Goal: Transaction & Acquisition: Download file/media

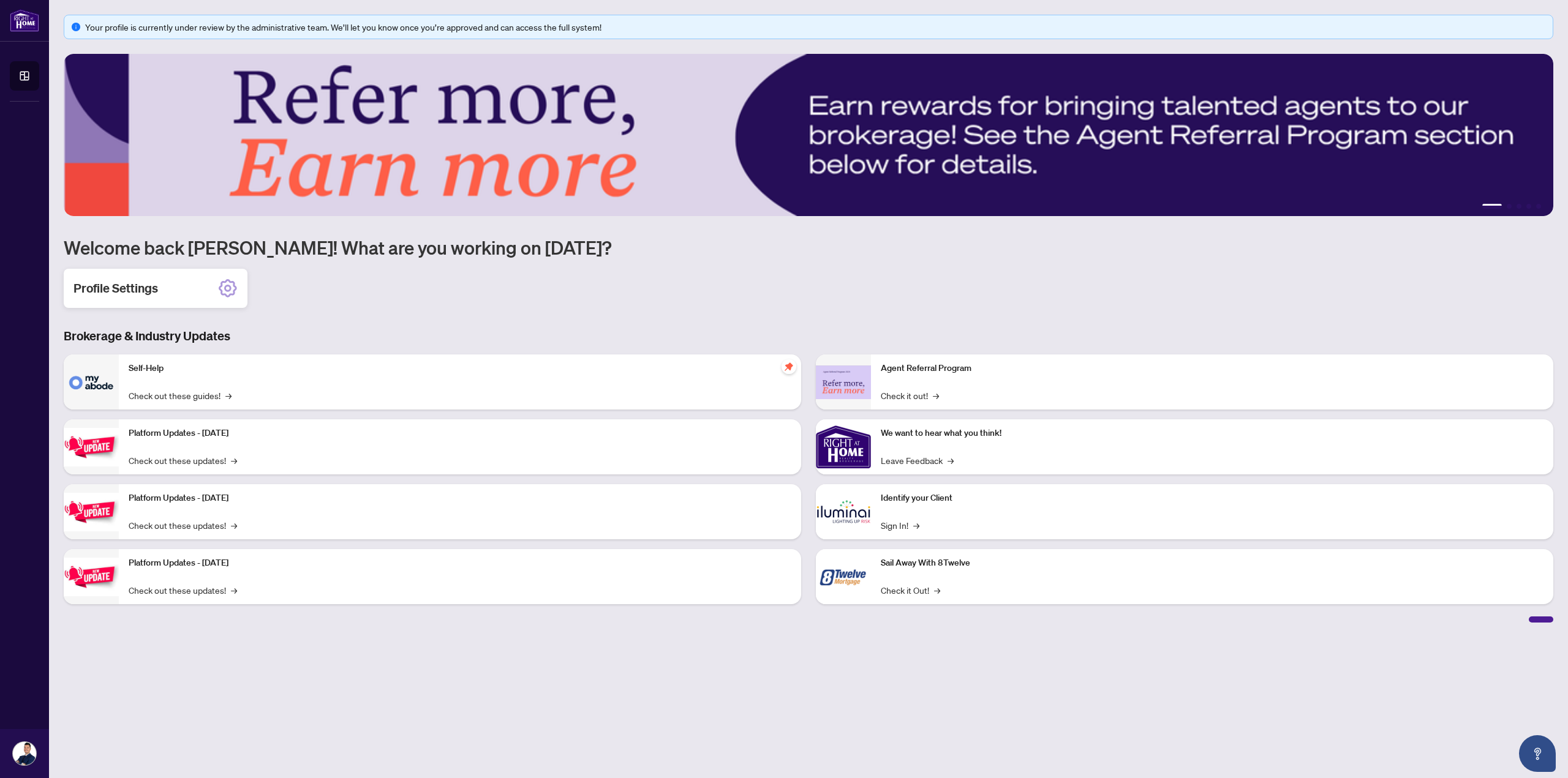
click at [241, 282] on div "Profile Settings" at bounding box center [156, 289] width 184 height 40
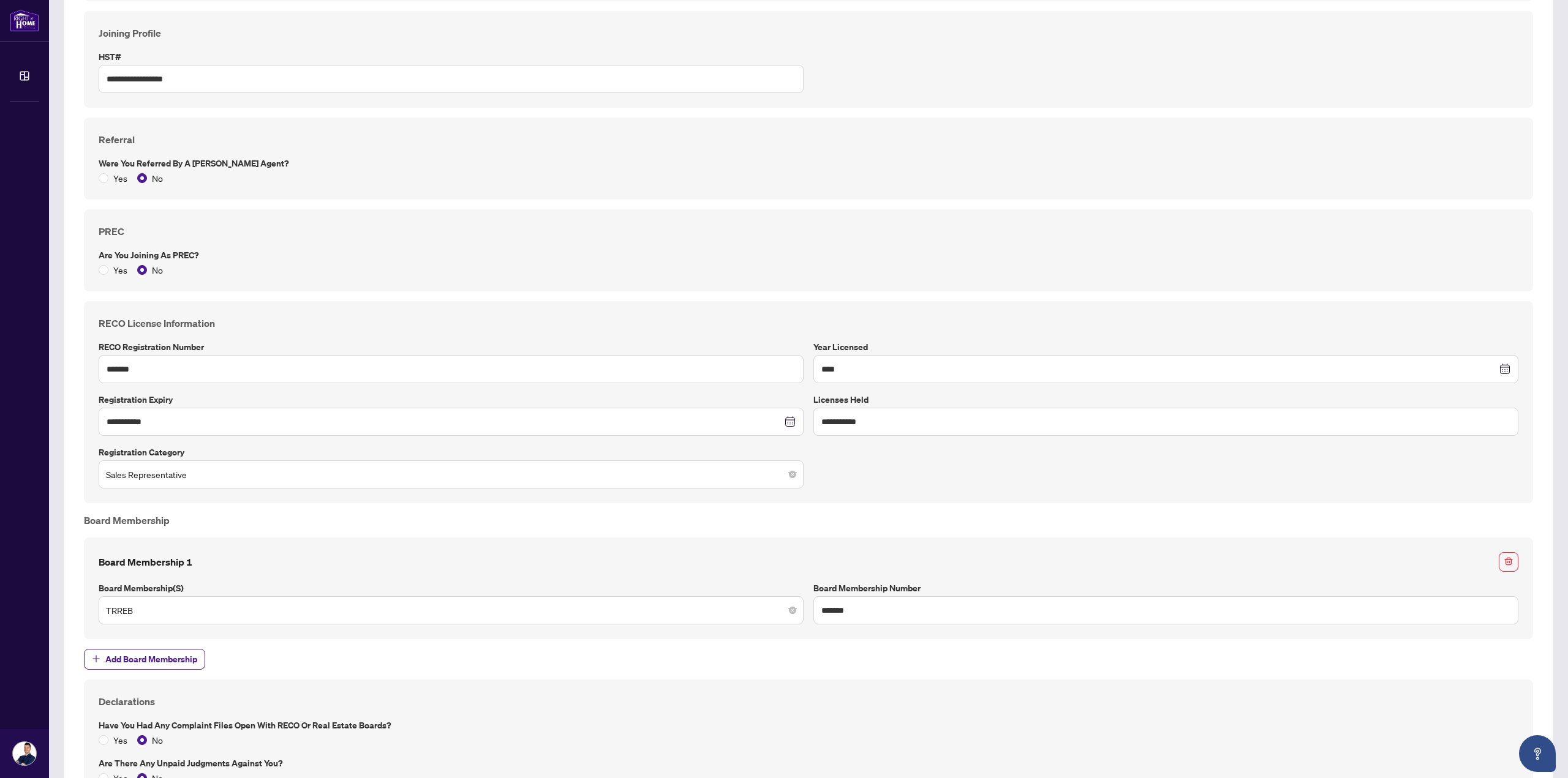
scroll to position [549, 0]
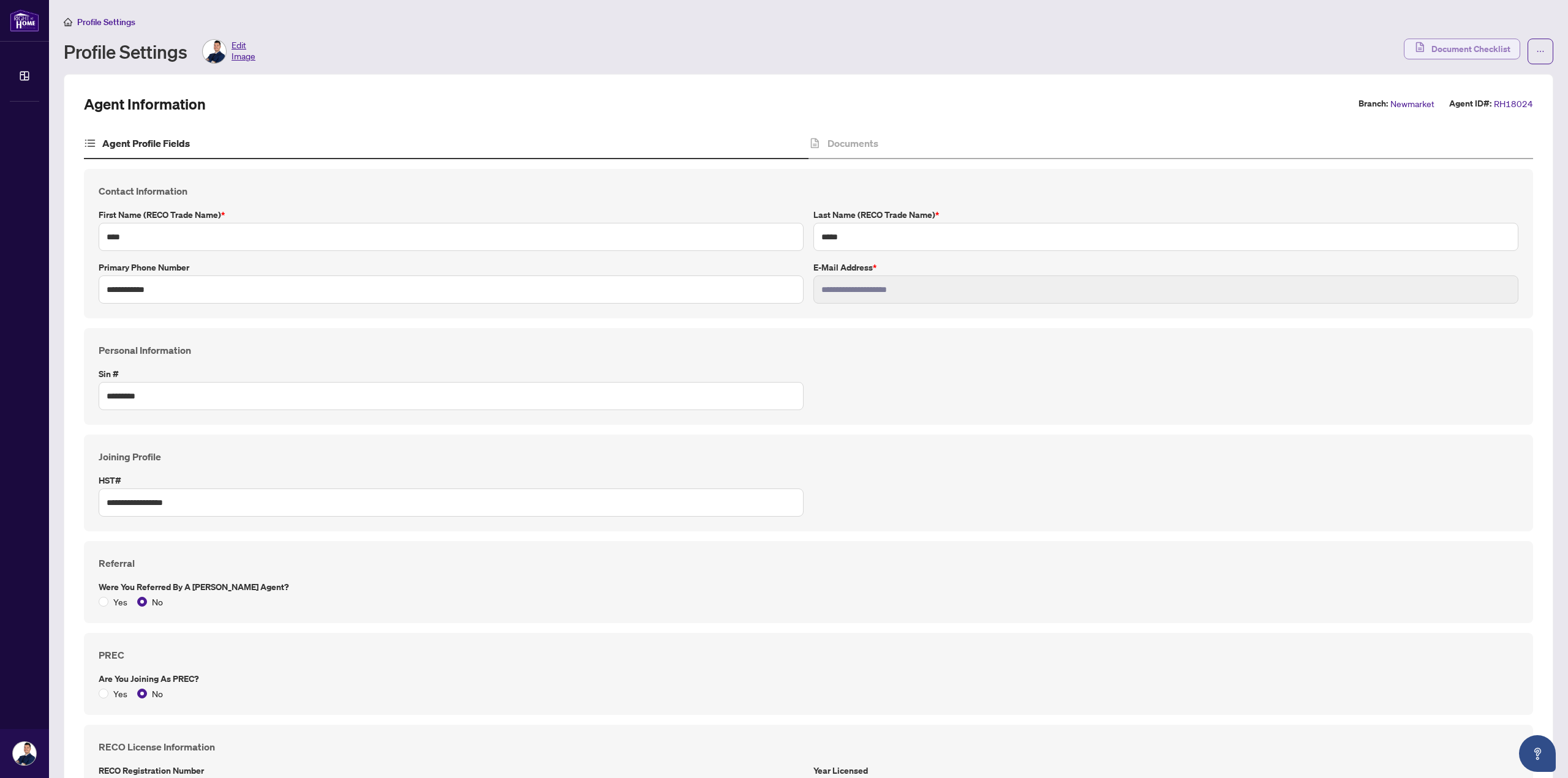
click at [1436, 43] on span "Document Checklist" at bounding box center [1471, 49] width 79 height 20
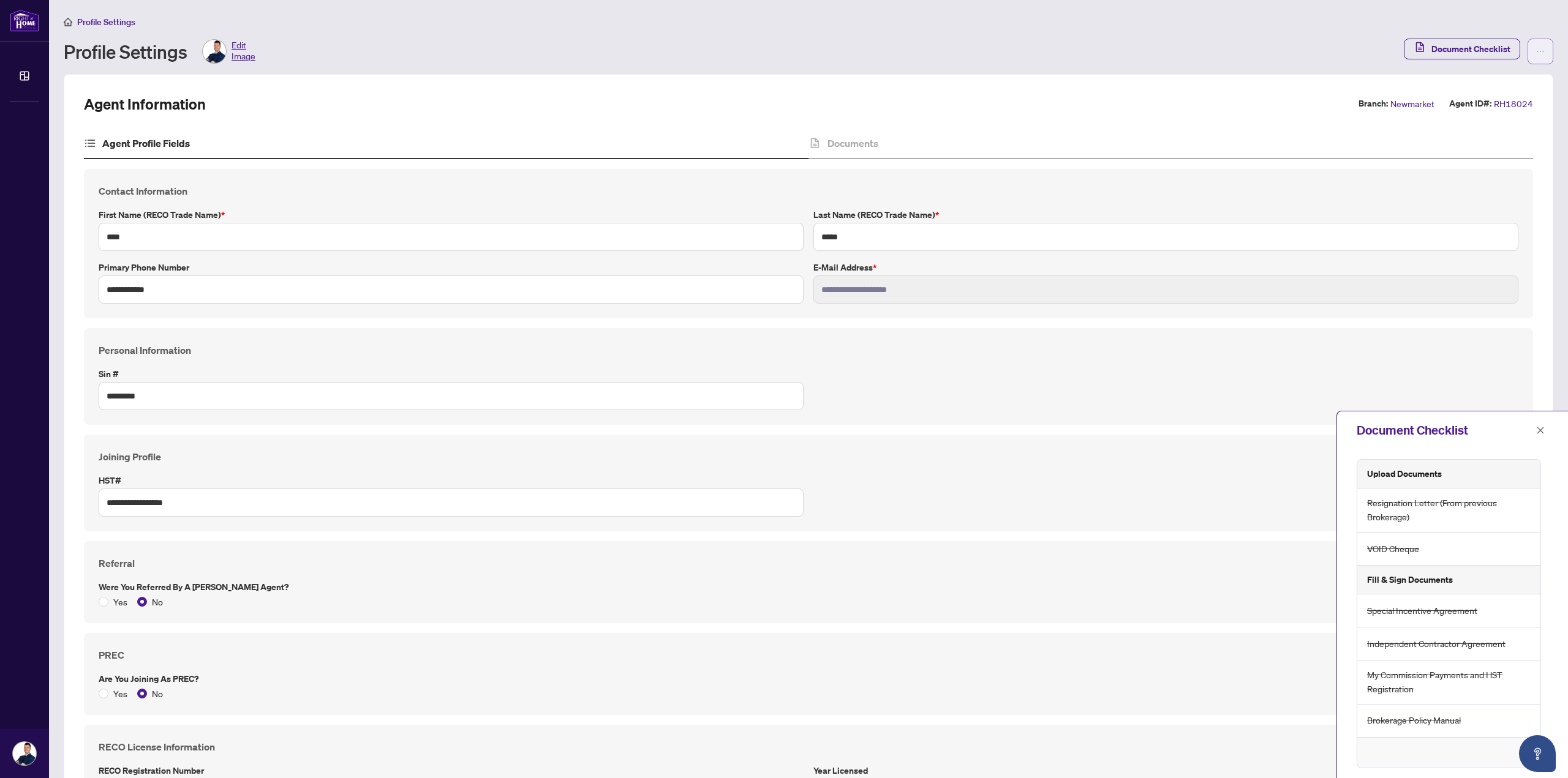
click at [1536, 49] on button "button" at bounding box center [1541, 52] width 26 height 26
click at [1506, 103] on span "Document Archive" at bounding box center [1492, 98] width 84 height 14
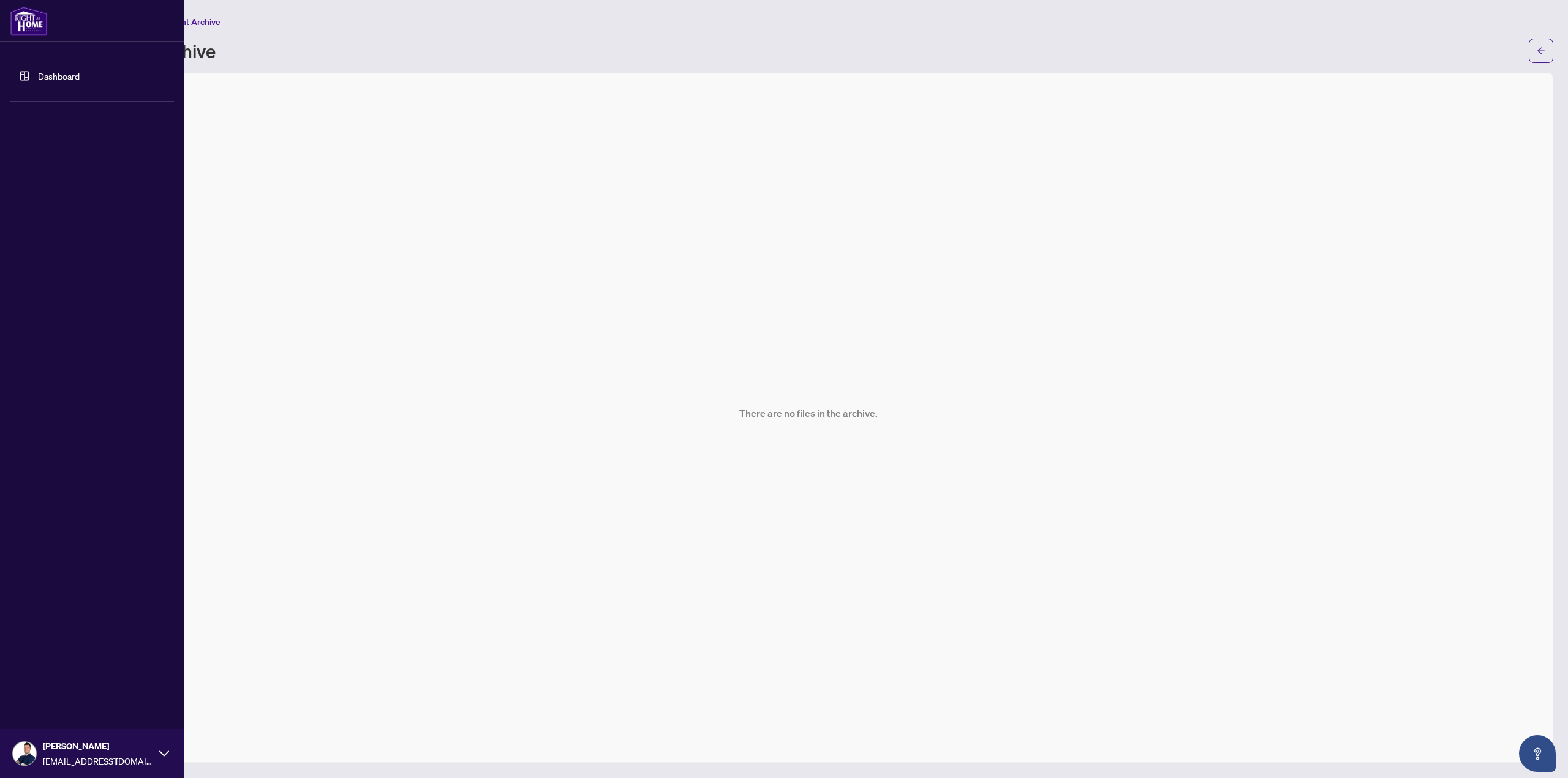
click at [38, 81] on link "Dashboard" at bounding box center [59, 76] width 42 height 11
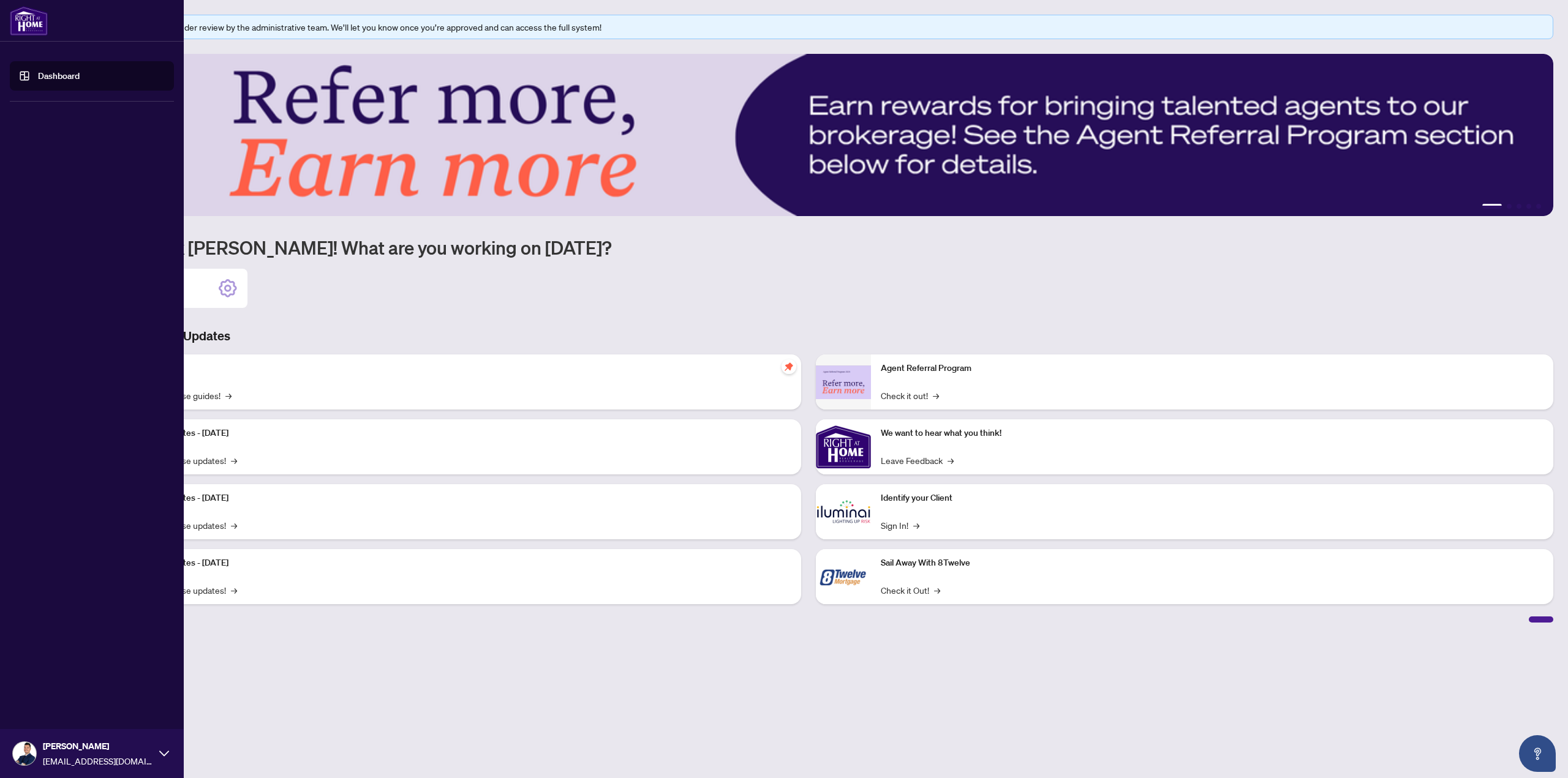
click at [19, 744] on img at bounding box center [24, 754] width 24 height 24
click at [49, 701] on span "Profile Settings" at bounding box center [65, 707] width 59 height 20
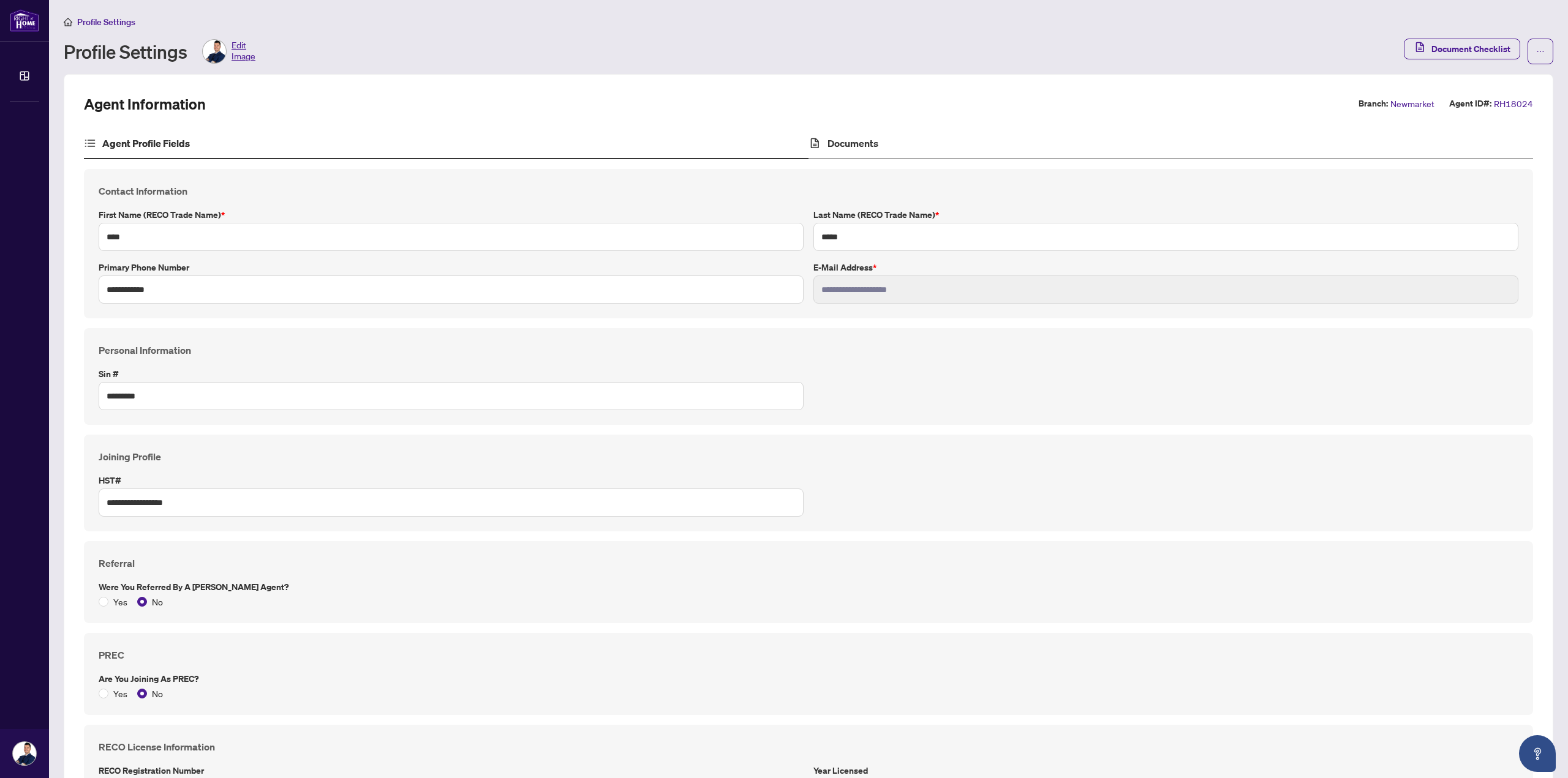
click at [823, 129] on div "Documents" at bounding box center [1170, 144] width 724 height 30
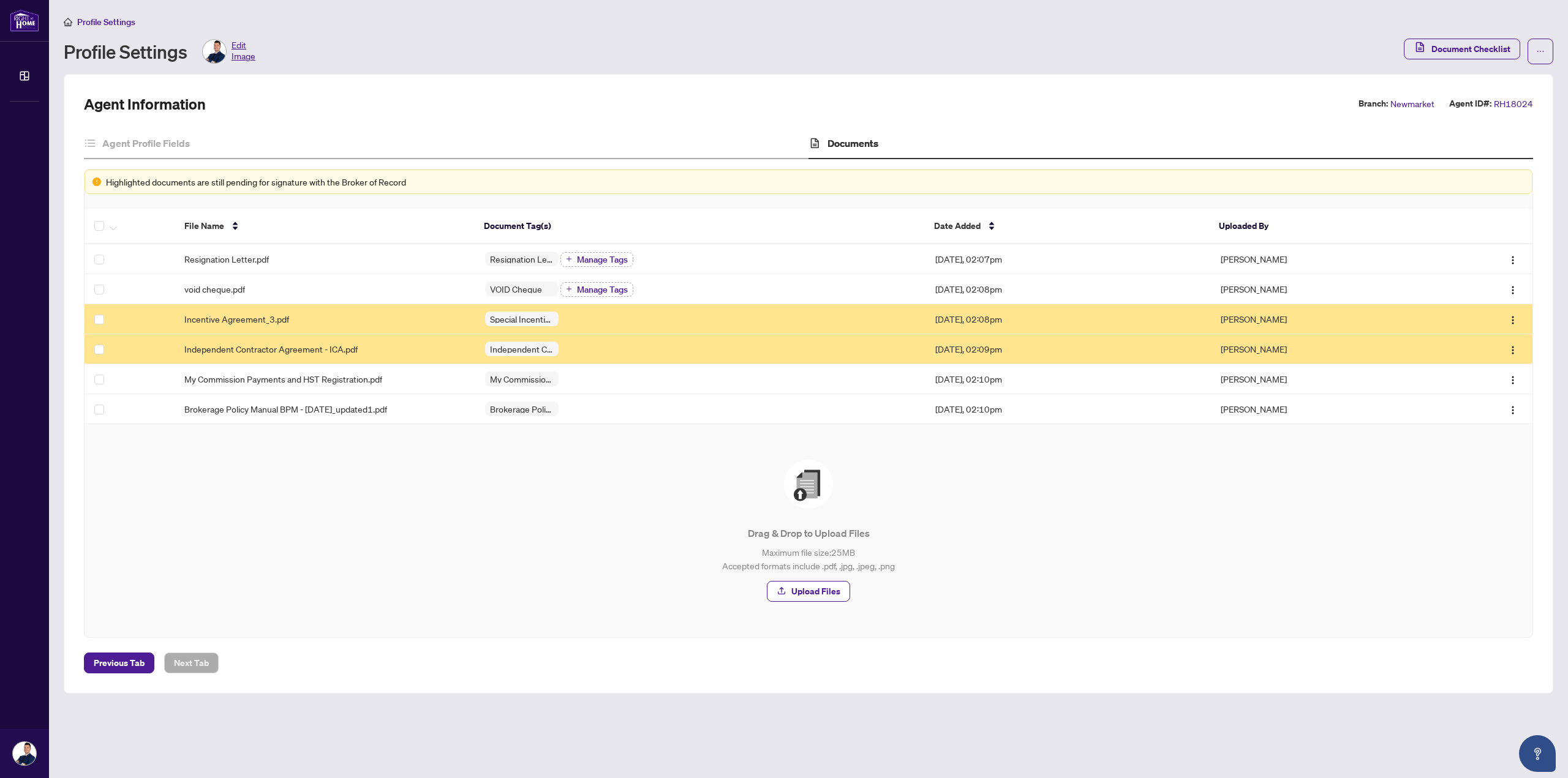
click at [271, 354] on td "Independent Contractor Agreement - ICA.pdf" at bounding box center [325, 349] width 300 height 30
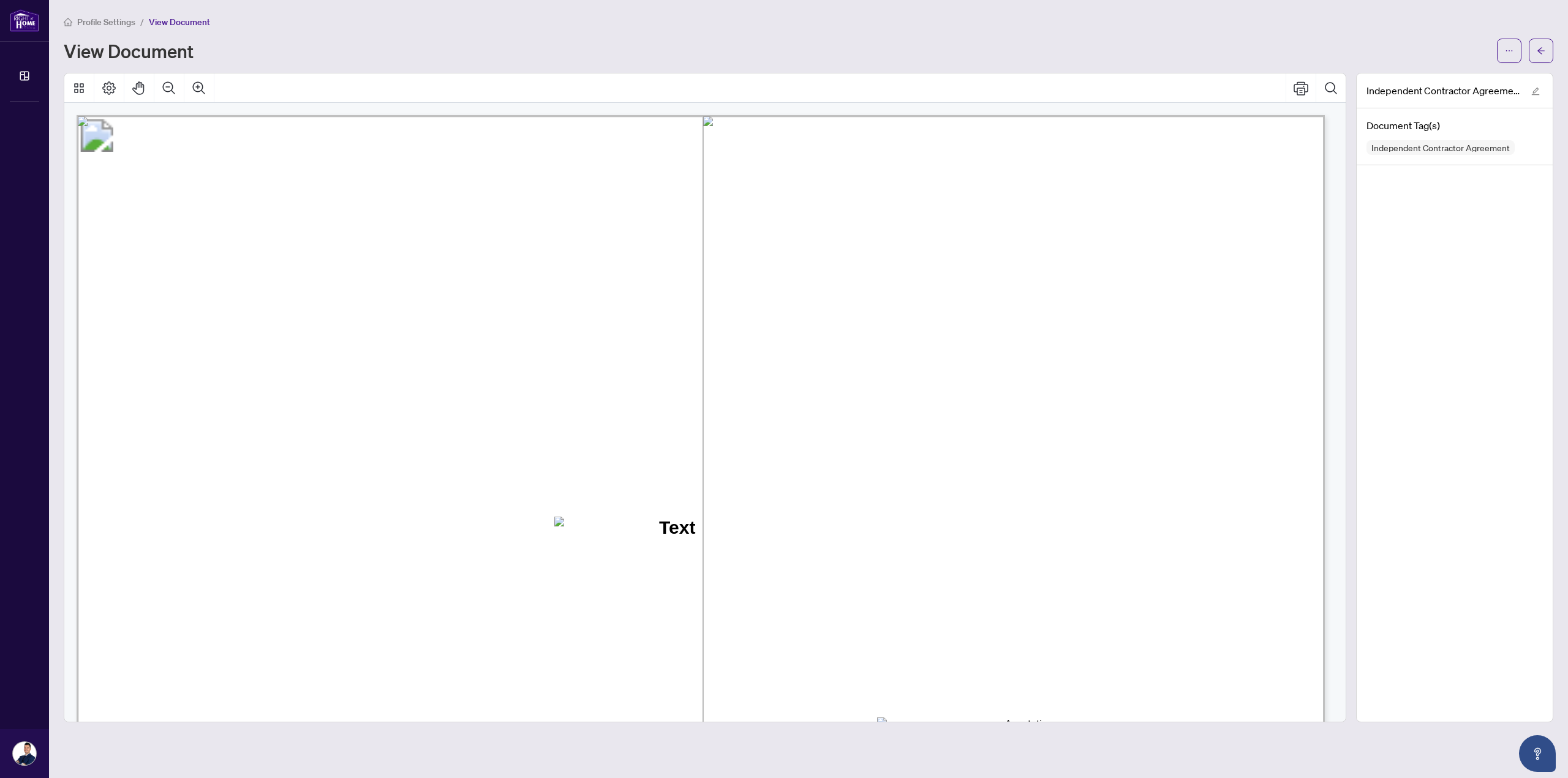
click at [1509, 36] on div "Profile Settings / View Document View Document" at bounding box center [809, 39] width 1490 height 49
click at [1505, 49] on icon "ellipsis" at bounding box center [1509, 50] width 8 height 8
click at [1508, 75] on span "Download" at bounding box center [1525, 77] width 38 height 14
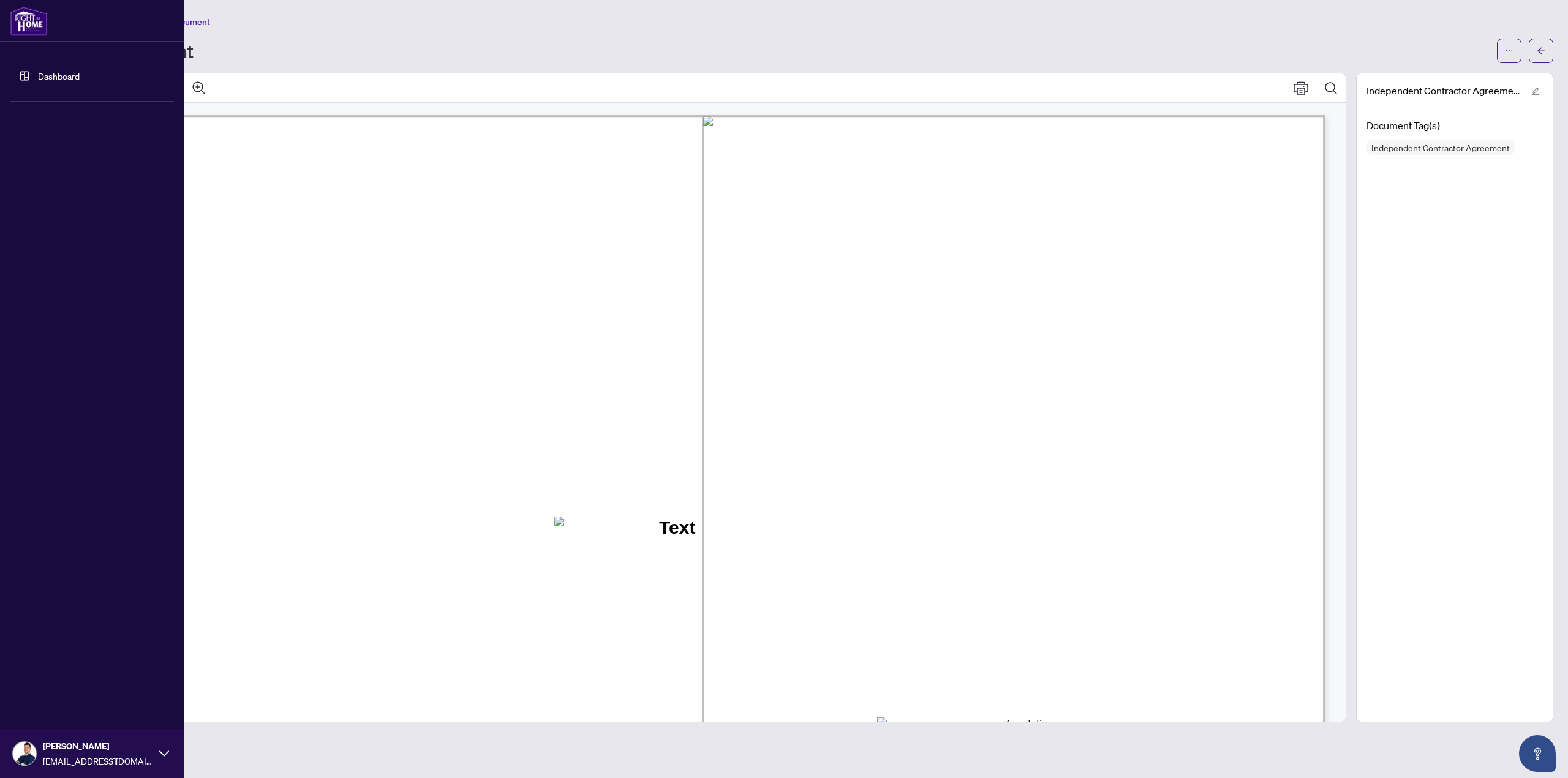
click at [24, 27] on img at bounding box center [29, 21] width 38 height 30
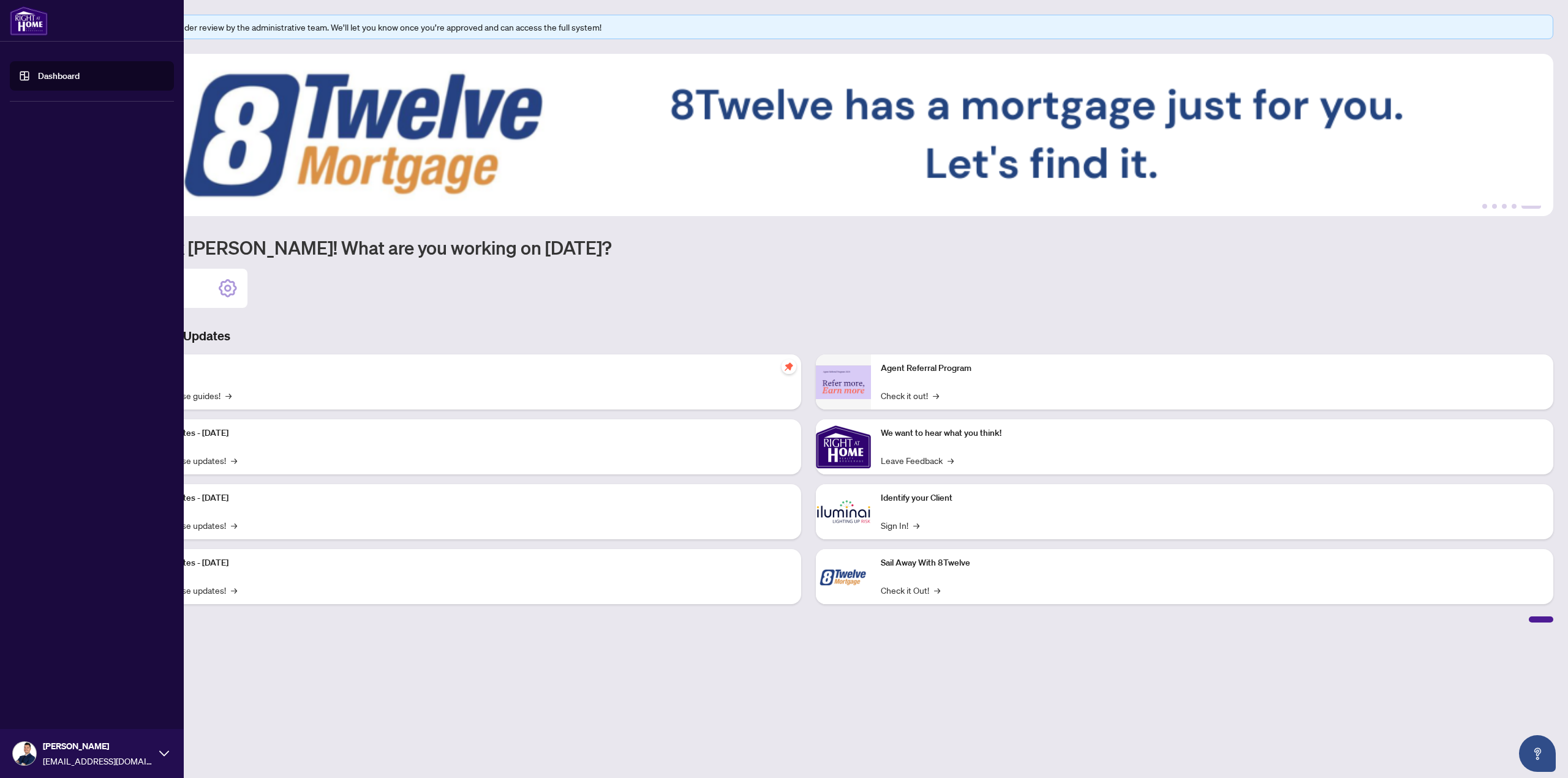
click at [28, 24] on img at bounding box center [29, 21] width 38 height 30
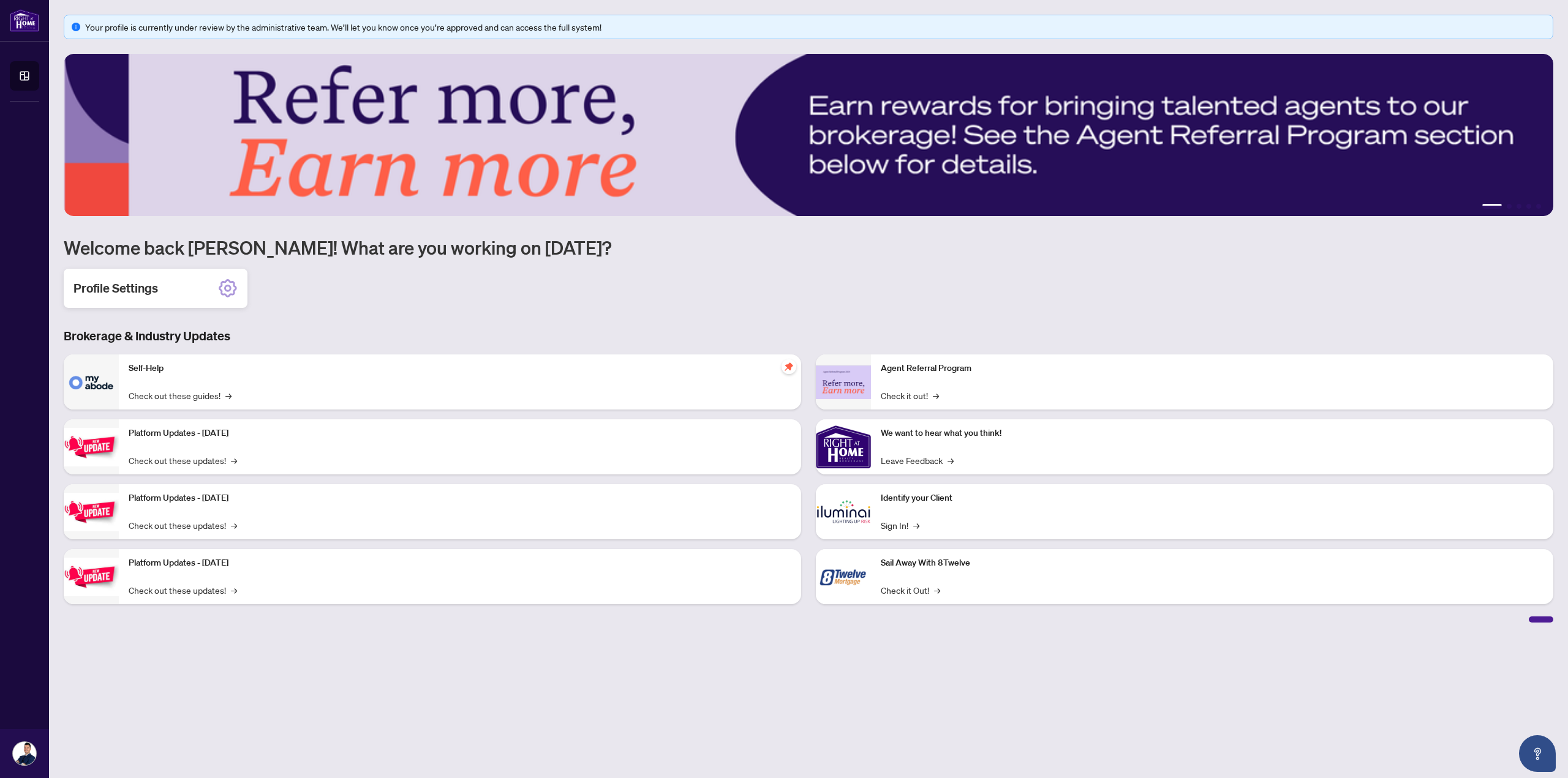
click at [223, 286] on icon at bounding box center [228, 289] width 20 height 20
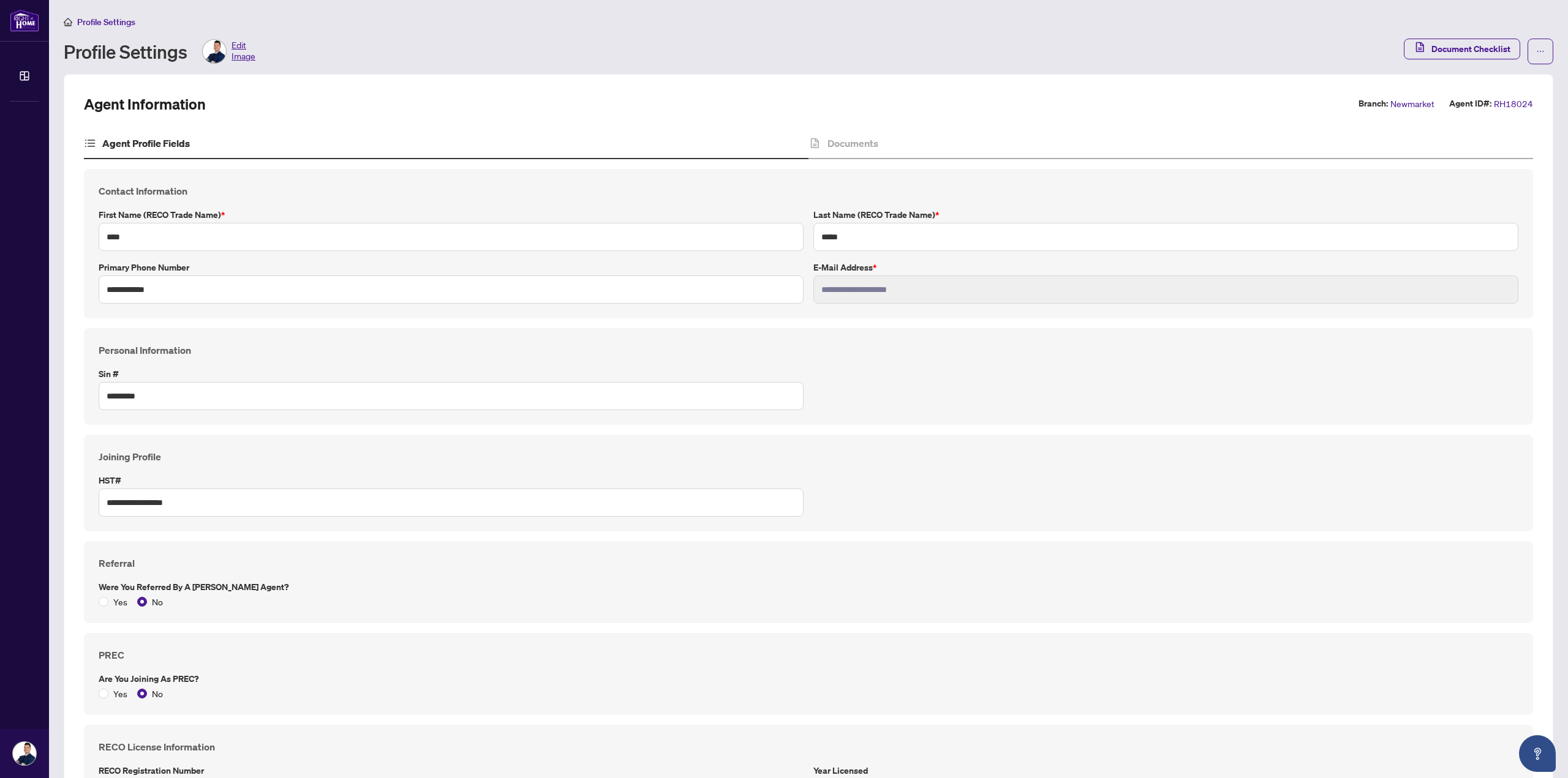
scroll to position [306, 0]
